Goal: Task Accomplishment & Management: Use online tool/utility

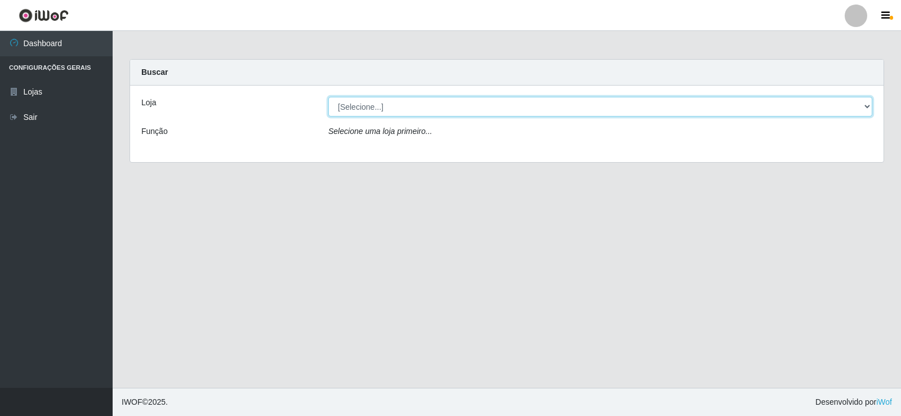
click at [372, 108] on select "[Selecione...] Supermercado Manaira" at bounding box center [600, 107] width 544 height 20
select select "443"
click at [328, 97] on select "[Selecione...] Supermercado Manaira" at bounding box center [600, 107] width 544 height 20
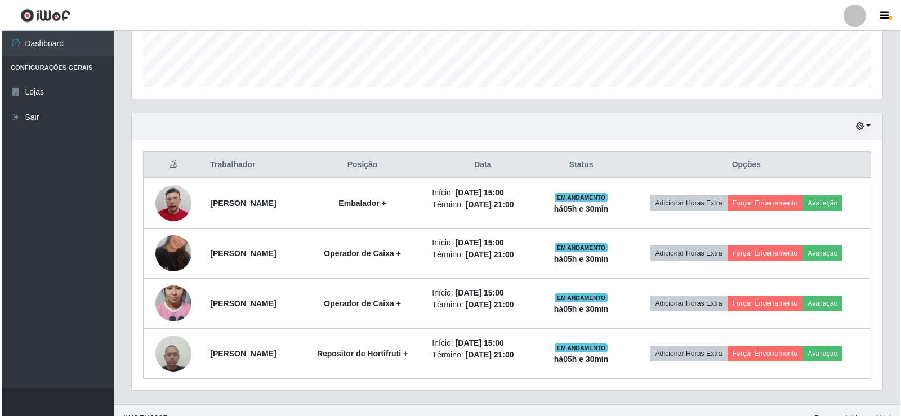
scroll to position [332, 0]
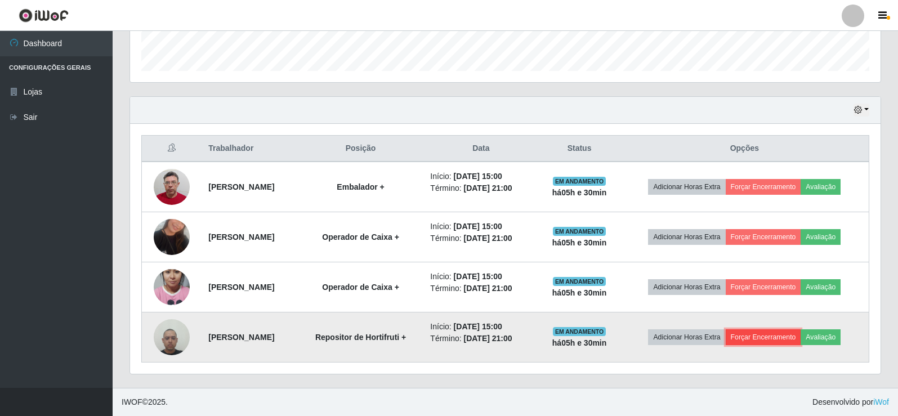
click at [754, 334] on button "Forçar Encerramento" at bounding box center [763, 337] width 75 height 16
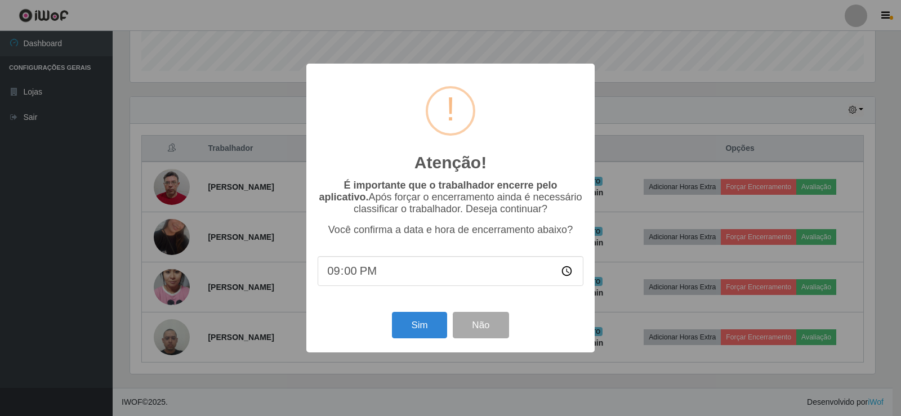
click at [337, 274] on input "21:00" at bounding box center [451, 271] width 266 height 30
click at [335, 274] on input "21:00" at bounding box center [451, 271] width 266 height 30
type input "20:30"
click at [413, 332] on button "Sim" at bounding box center [419, 325] width 55 height 26
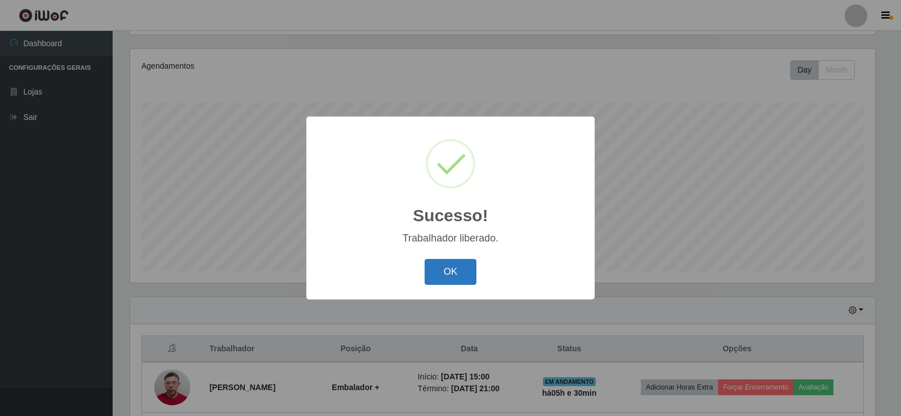
click at [447, 271] on button "OK" at bounding box center [451, 272] width 52 height 26
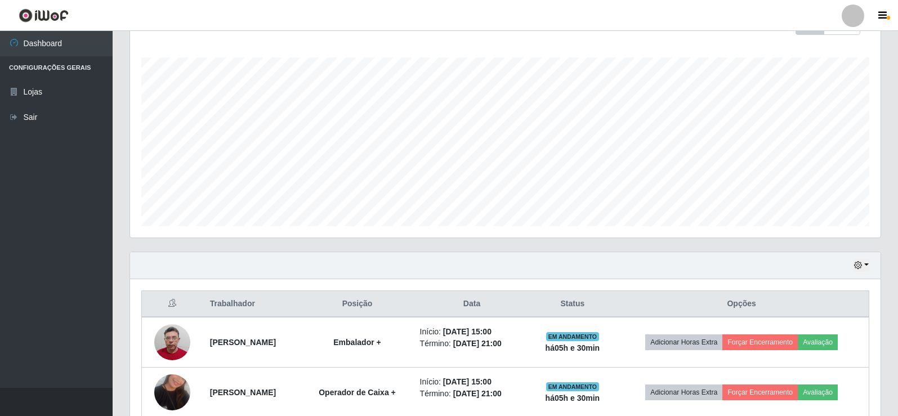
scroll to position [282, 0]
